Goal: Information Seeking & Learning: Check status

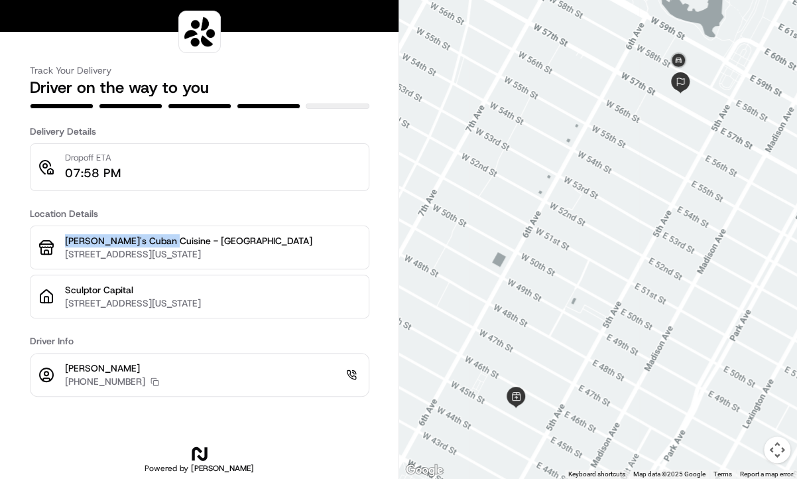
drag, startPoint x: 62, startPoint y: 238, endPoint x: 165, endPoint y: 239, distance: 102.2
click at [165, 239] on div "Sophie's Cuban Cuisine - Midtown West 21 W 45th St, New York, NY 10036, USA" at bounding box center [200, 248] width 340 height 44
